Goal: Navigation & Orientation: Find specific page/section

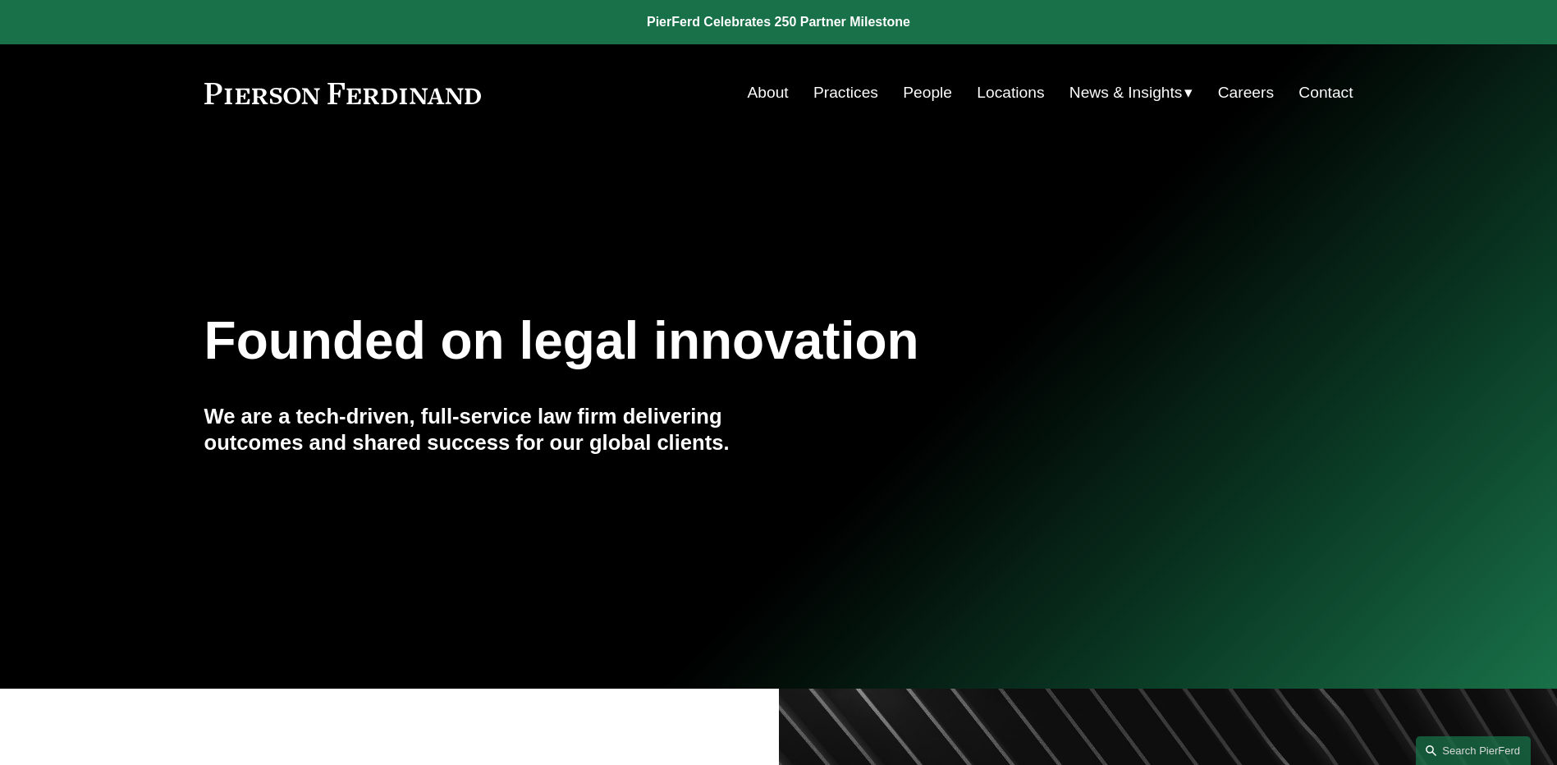
click at [917, 93] on link "People" at bounding box center [927, 92] width 49 height 31
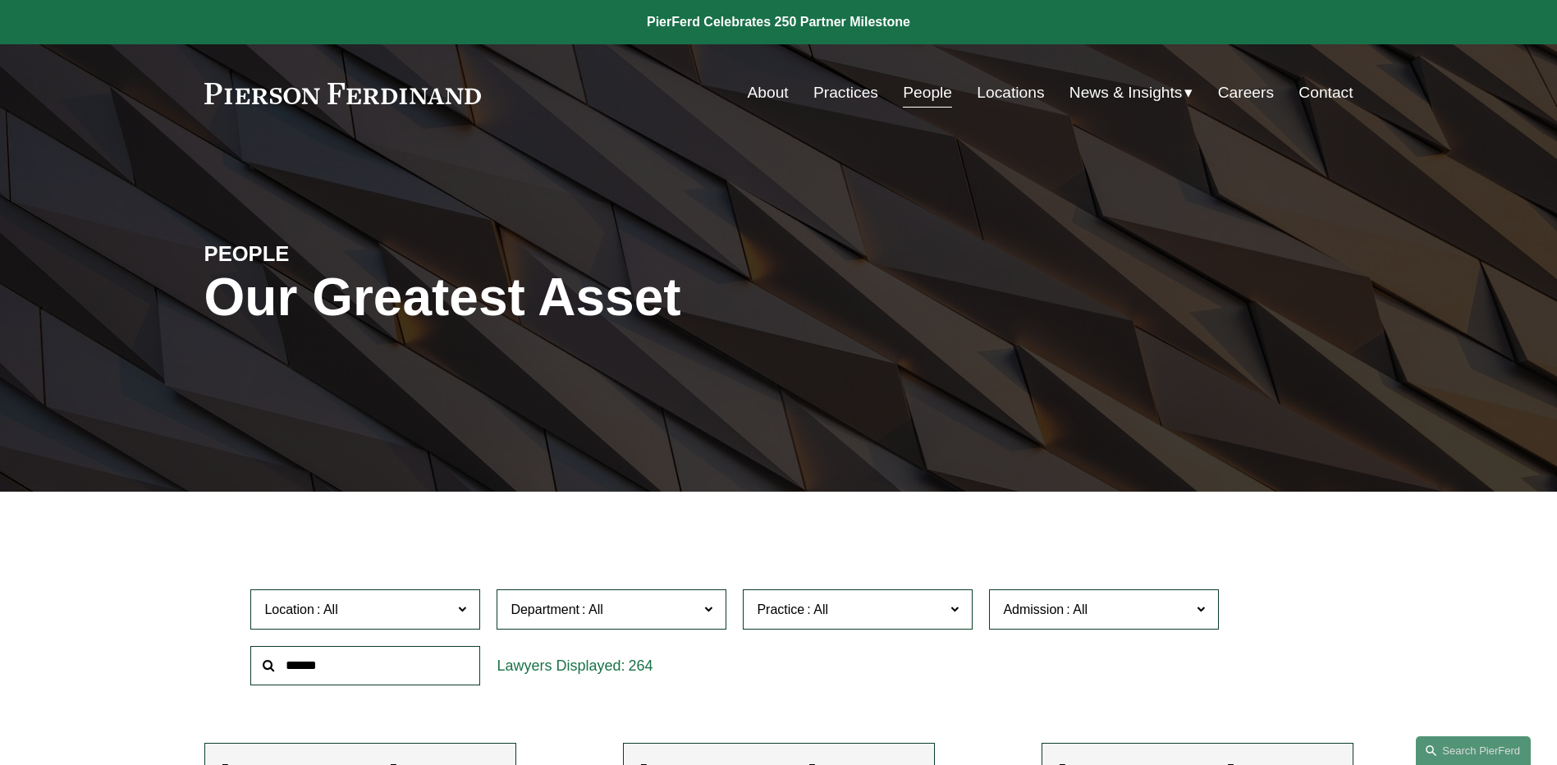
click at [0, 0] on span "News" at bounding box center [0, 0] width 0 height 0
